Goal: Feedback & Contribution: Leave review/rating

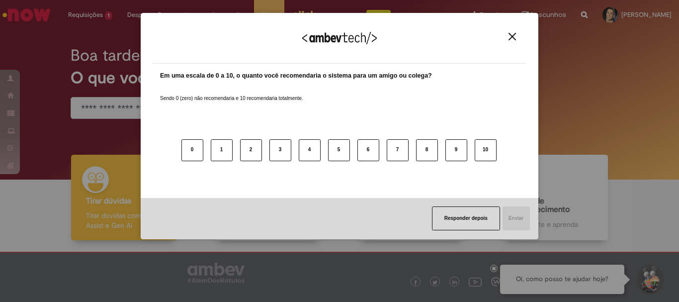
click at [508, 38] on button "Close" at bounding box center [512, 36] width 13 height 8
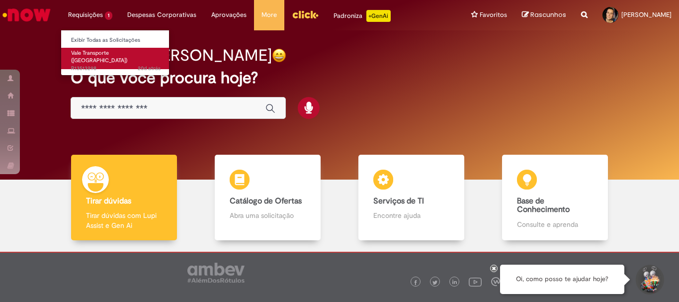
click at [116, 50] on span "Vale Transporte ([GEOGRAPHIC_DATA])" at bounding box center [99, 56] width 56 height 15
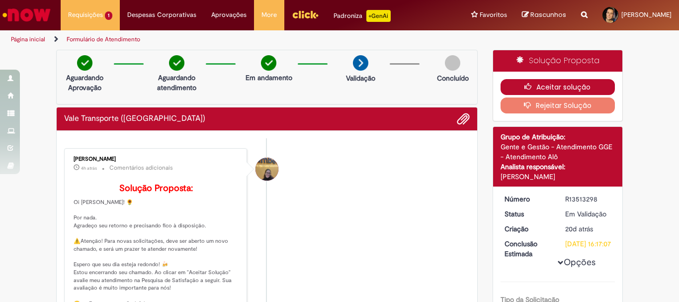
click at [548, 87] on button "Aceitar solução" at bounding box center [558, 87] width 115 height 16
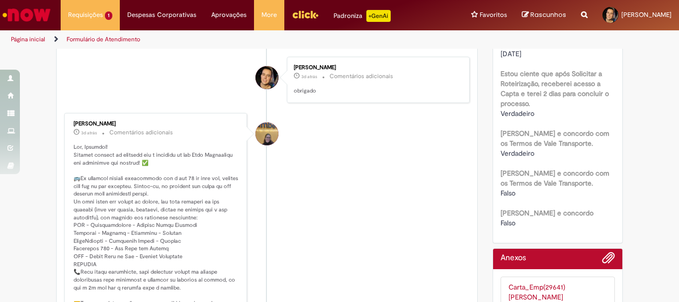
scroll to position [447, 0]
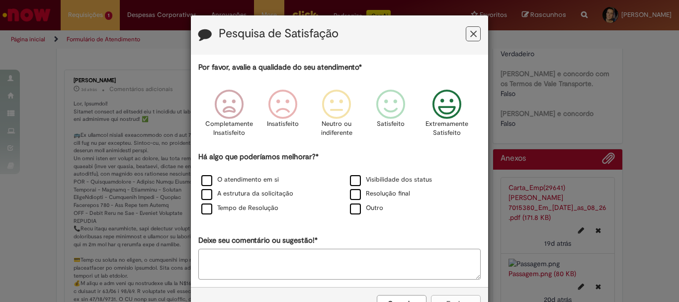
click at [438, 107] on icon "Feedback" at bounding box center [447, 104] width 37 height 30
click at [246, 181] on label "O atendimento em si" at bounding box center [240, 179] width 78 height 9
click at [363, 195] on label "Resolução final" at bounding box center [380, 193] width 60 height 9
click at [228, 193] on label "A estrutura da solicitação" at bounding box center [247, 193] width 92 height 9
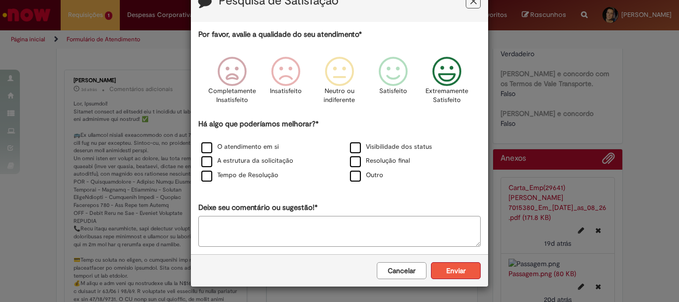
click at [447, 265] on button "Enviar" at bounding box center [456, 270] width 50 height 17
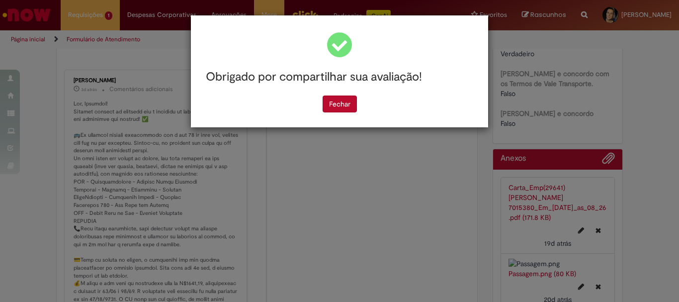
scroll to position [0, 0]
click at [332, 105] on button "Fechar" at bounding box center [340, 103] width 34 height 17
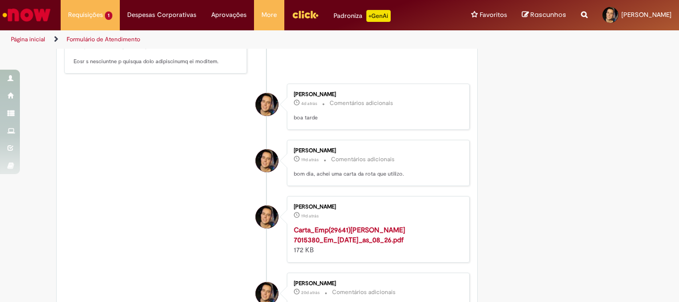
scroll to position [646, 0]
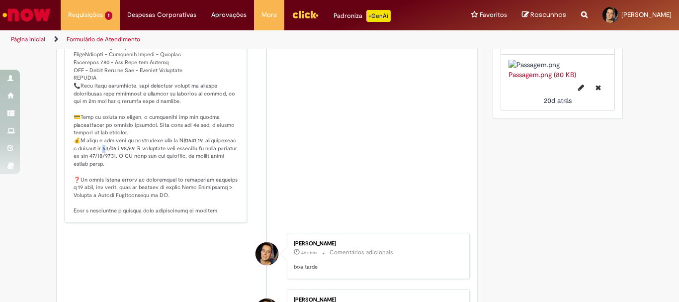
click at [143, 165] on p "Histórico de tíquete" at bounding box center [157, 86] width 166 height 258
click at [169, 163] on p "Histórico de tíquete" at bounding box center [157, 86] width 166 height 258
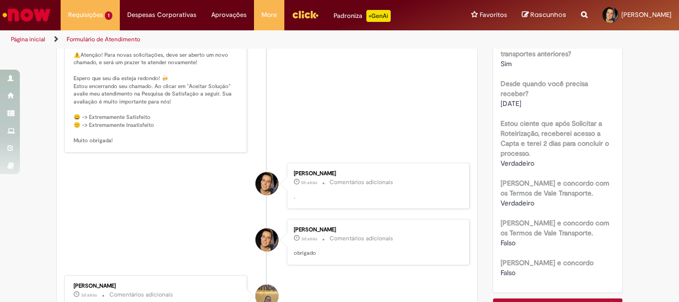
scroll to position [199, 0]
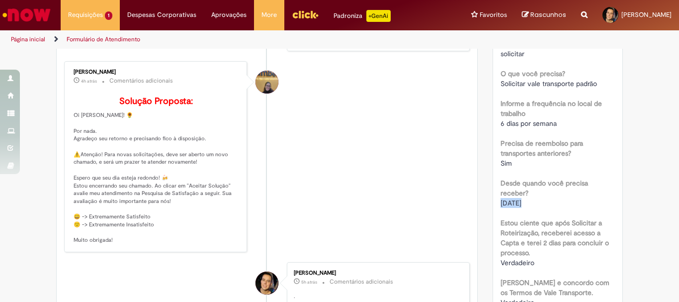
drag, startPoint x: 495, startPoint y: 213, endPoint x: 567, endPoint y: 167, distance: 85.6
click at [549, 197] on div "Número R13513298 Status Solucionado Criação 20d atrás 20 dias atrás Conclusão E…" at bounding box center [558, 151] width 130 height 481
